Goal: Navigation & Orientation: Find specific page/section

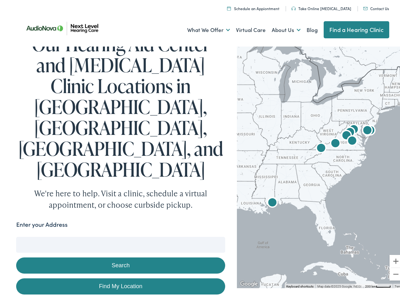
click at [203, 28] on link "What We Offer" at bounding box center [208, 27] width 43 height 23
click at [279, 28] on link "About Us" at bounding box center [286, 27] width 29 height 23
click at [255, 231] on button "Search" at bounding box center [258, 235] width 8 height 8
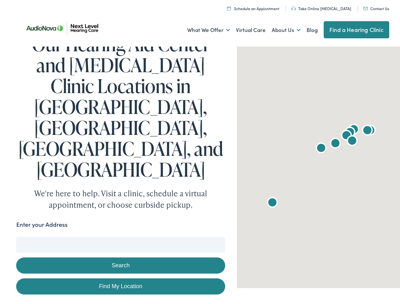
click at [119, 255] on button "Search" at bounding box center [120, 263] width 209 height 16
click at [317, 164] on div at bounding box center [321, 164] width 168 height 243
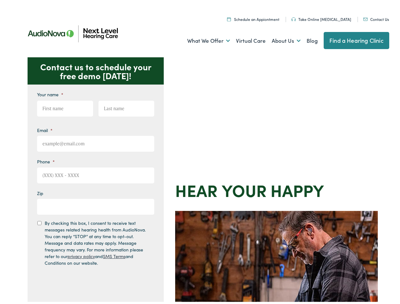
click at [200, 152] on div "Contact us to schedule your free demo [DATE]! Give us a call [PHONE_NUMBER] Ema…" at bounding box center [202, 275] width 405 height 440
click at [203, 39] on link "What We Offer" at bounding box center [208, 38] width 43 height 23
click at [279, 39] on link "About Us" at bounding box center [286, 38] width 29 height 23
